Goal: Transaction & Acquisition: Purchase product/service

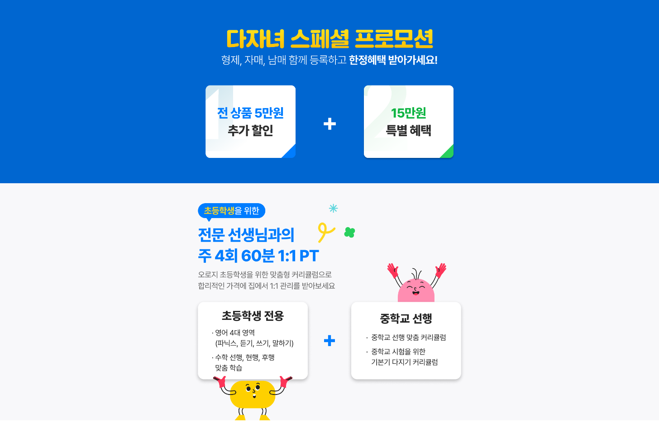
click at [404, 172] on img at bounding box center [330, 91] width 272 height 183
click at [441, 147] on img at bounding box center [330, 91] width 272 height 183
click at [415, 132] on img at bounding box center [330, 91] width 272 height 183
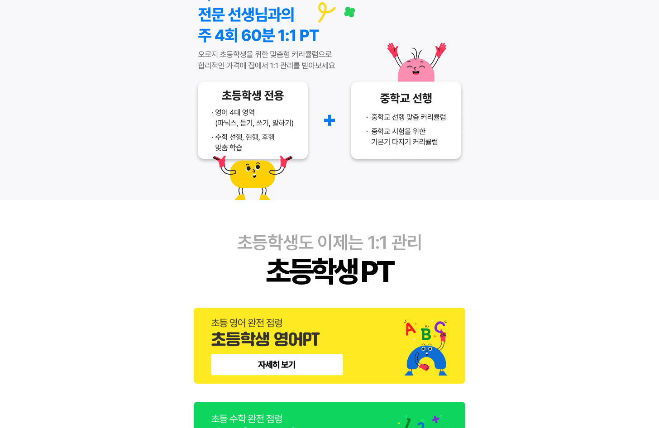
scroll to position [403, 0]
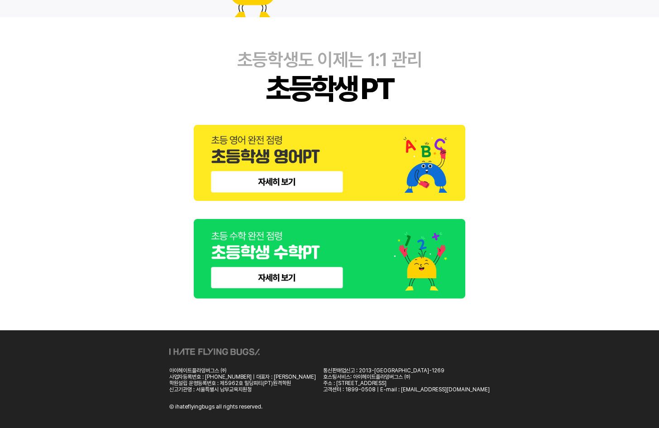
click at [251, 283] on img at bounding box center [330, 259] width 272 height 80
